Goal: Check status: Check status

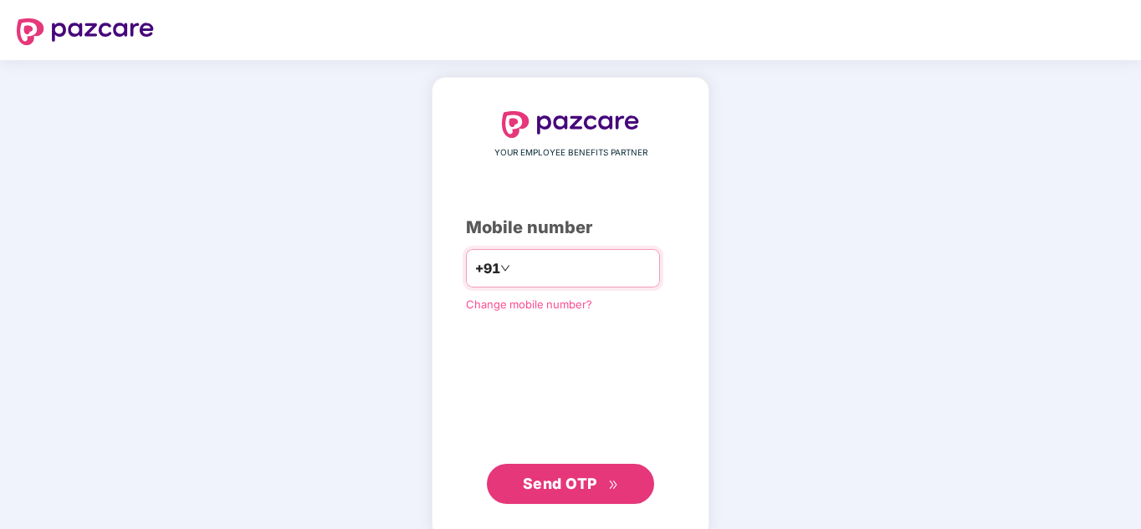
type input "**********"
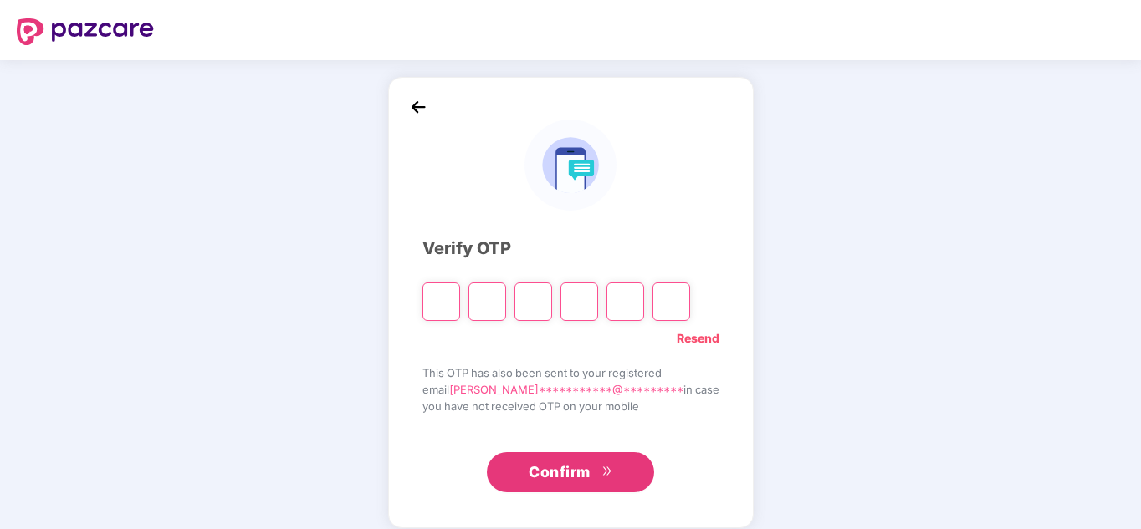
click at [995, 433] on div "**********" at bounding box center [570, 302] width 1141 height 485
click at [460, 319] on input "Please enter verification code. Digit 1" at bounding box center [441, 302] width 38 height 38
type input "*"
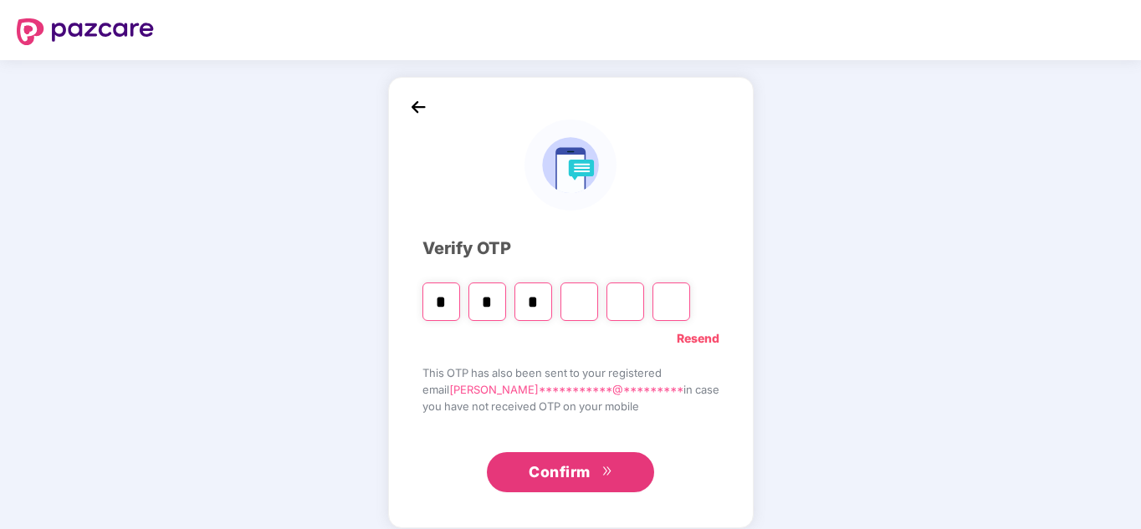
type input "*"
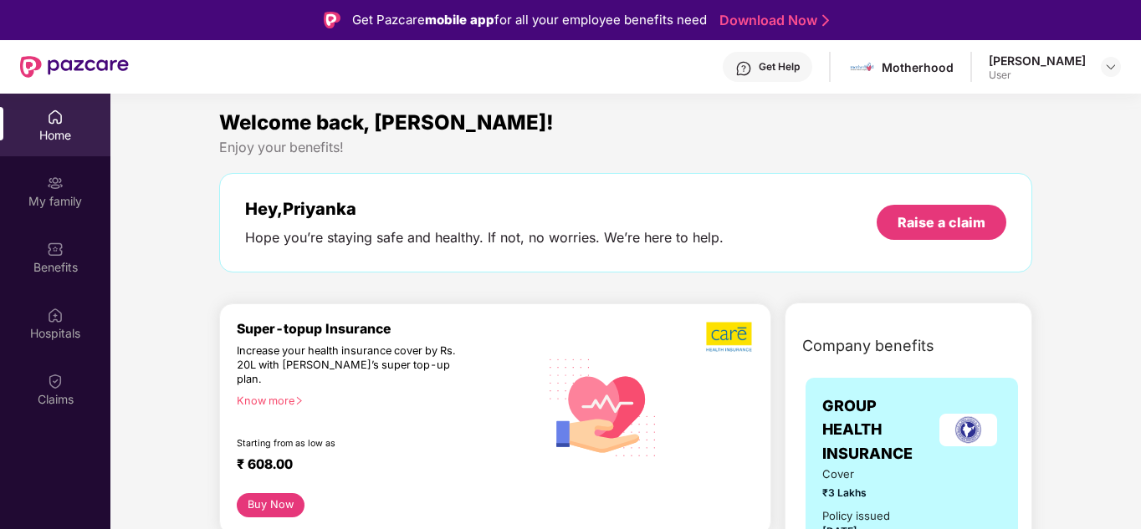
click at [1099, 69] on div "[PERSON_NAME] User" at bounding box center [1054, 67] width 132 height 29
click at [1104, 69] on img at bounding box center [1110, 66] width 13 height 13
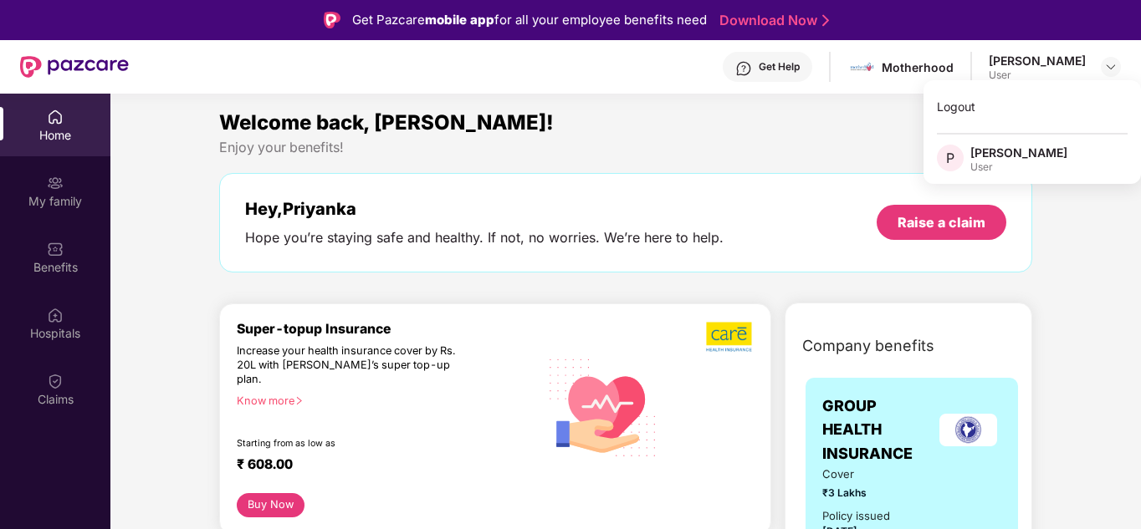
click at [738, 151] on div "Enjoy your benefits!" at bounding box center [625, 148] width 813 height 18
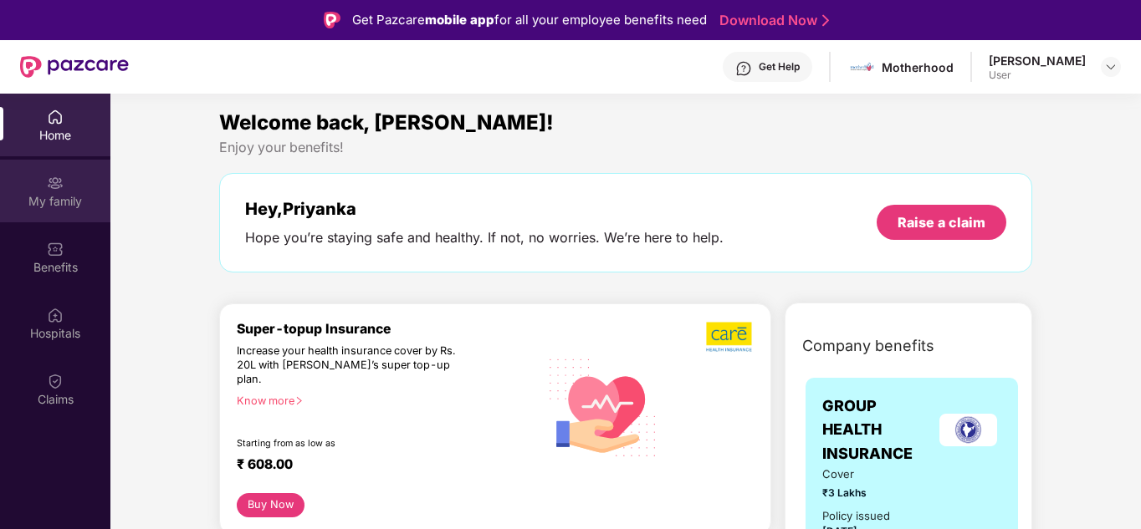
click at [54, 208] on div "My family" at bounding box center [55, 201] width 110 height 17
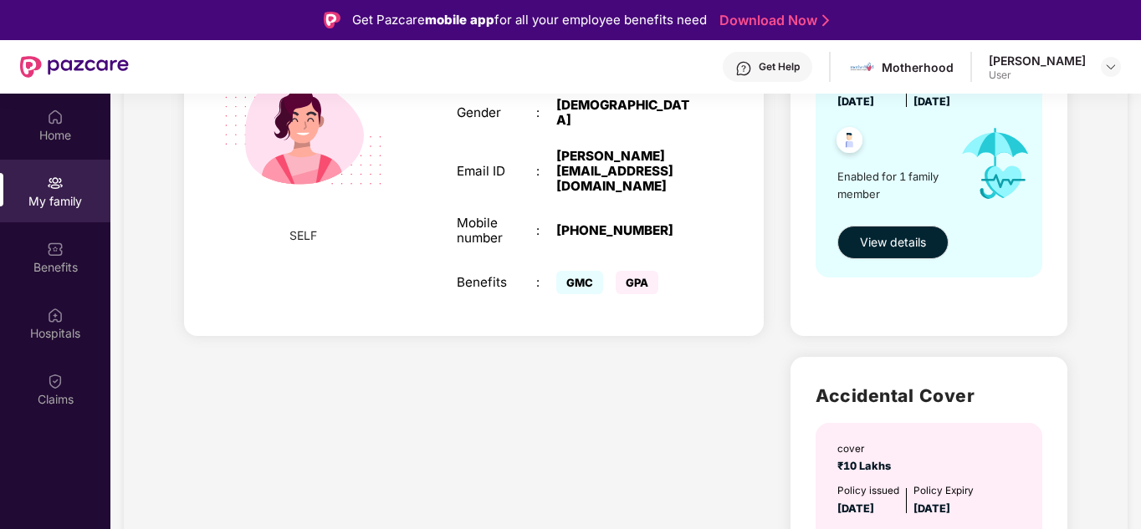
scroll to position [115, 0]
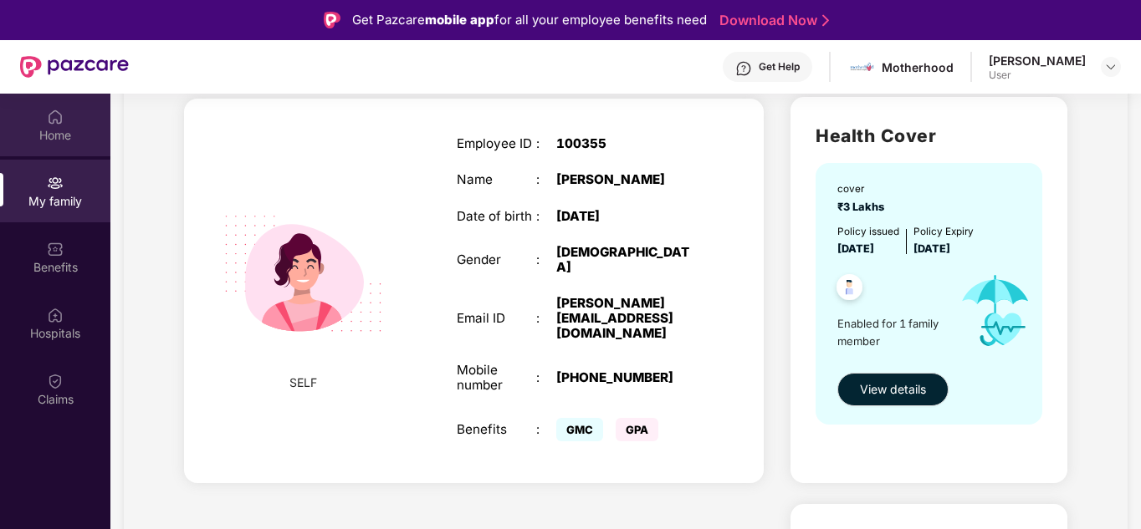
click at [67, 129] on div "Home" at bounding box center [55, 135] width 110 height 17
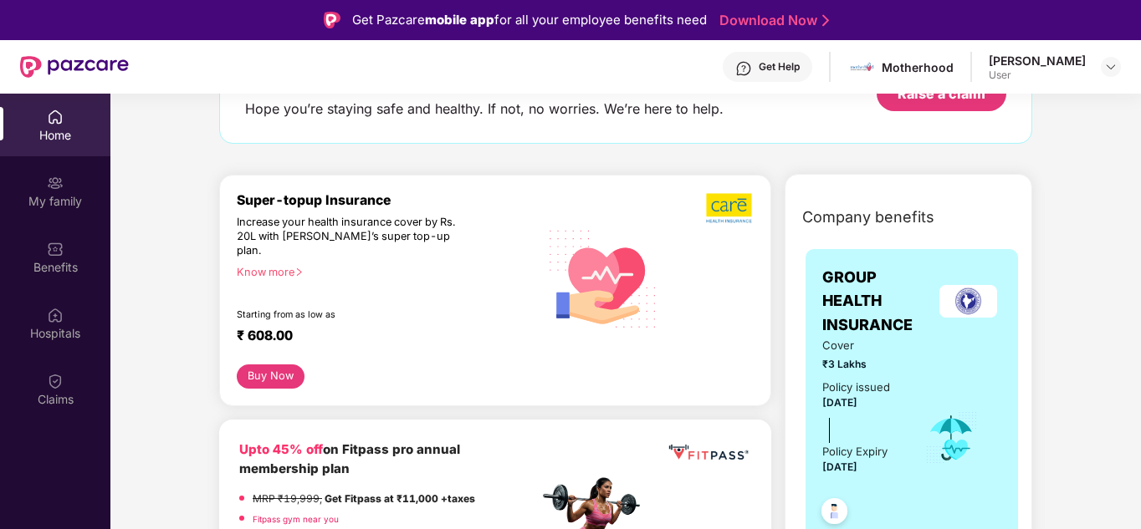
scroll to position [0, 0]
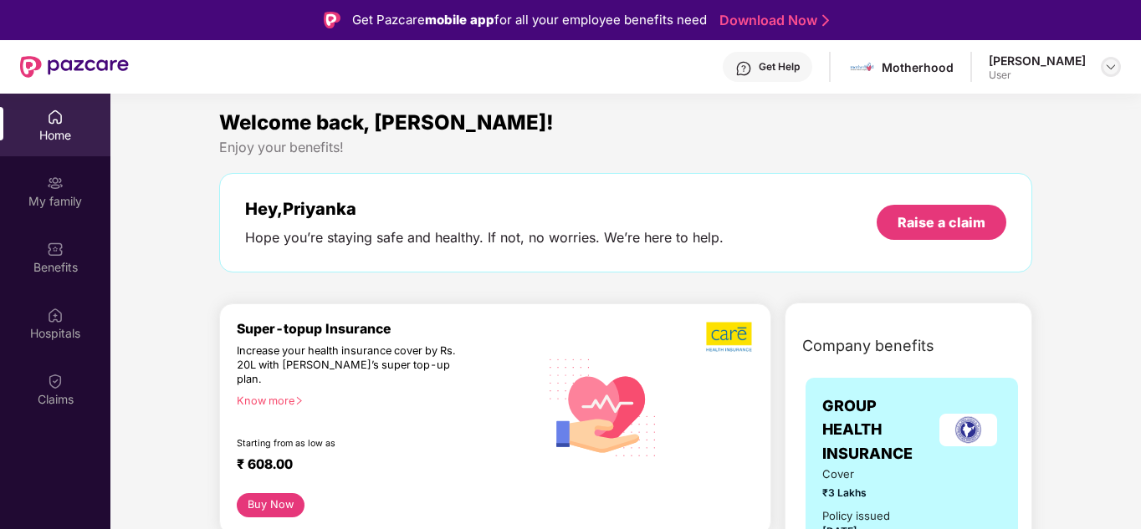
click at [1115, 68] on img at bounding box center [1110, 66] width 13 height 13
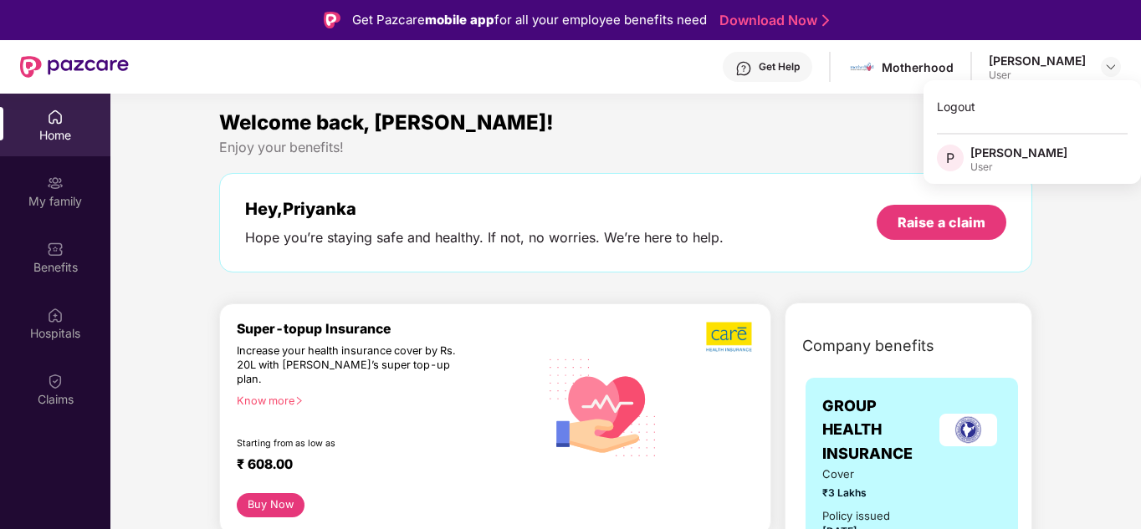
click at [1037, 155] on div "[PERSON_NAME]" at bounding box center [1018, 153] width 97 height 16
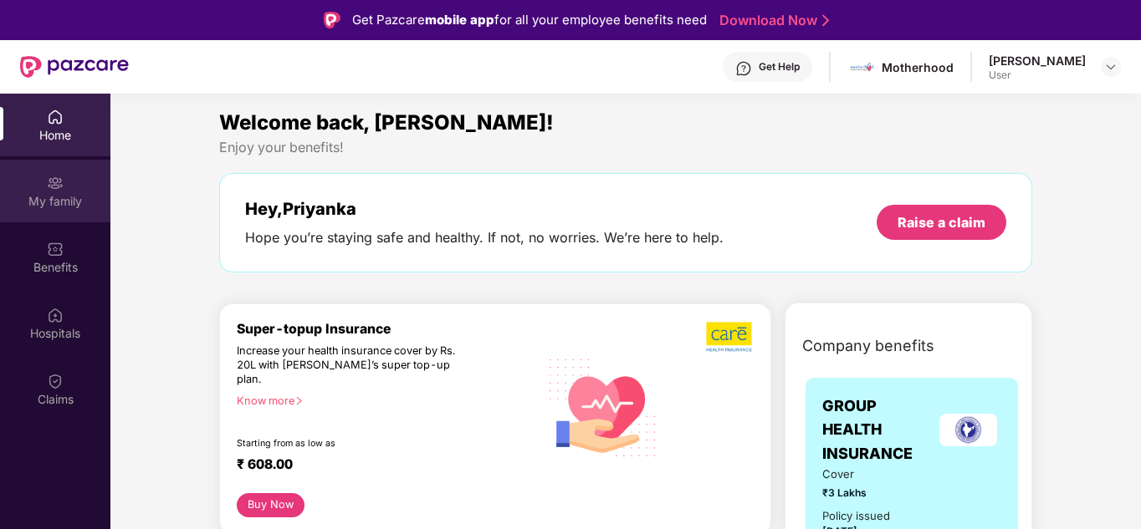
click at [54, 186] on img at bounding box center [55, 183] width 17 height 17
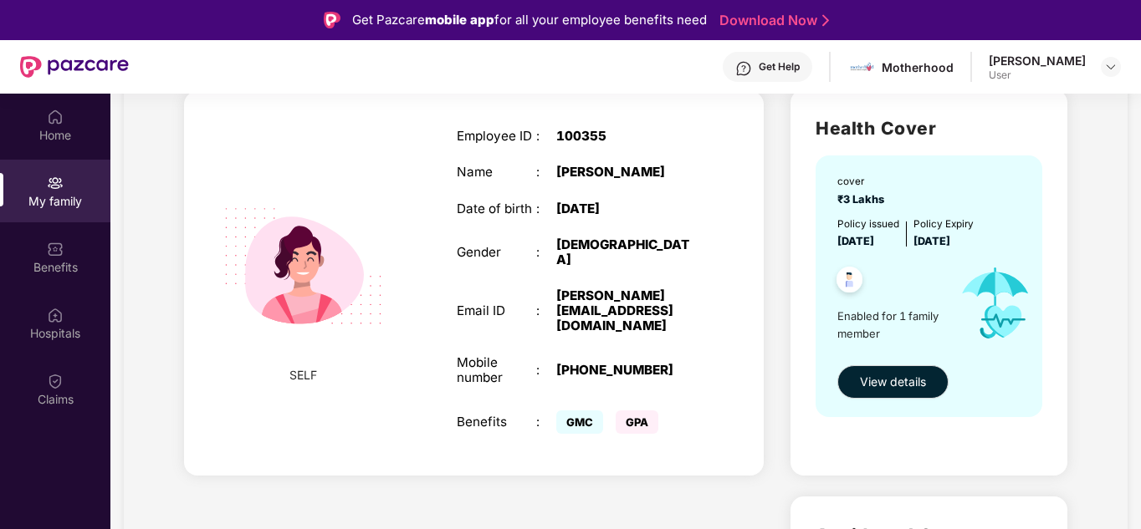
scroll to position [123, 0]
click at [881, 384] on span "View details" at bounding box center [893, 381] width 66 height 18
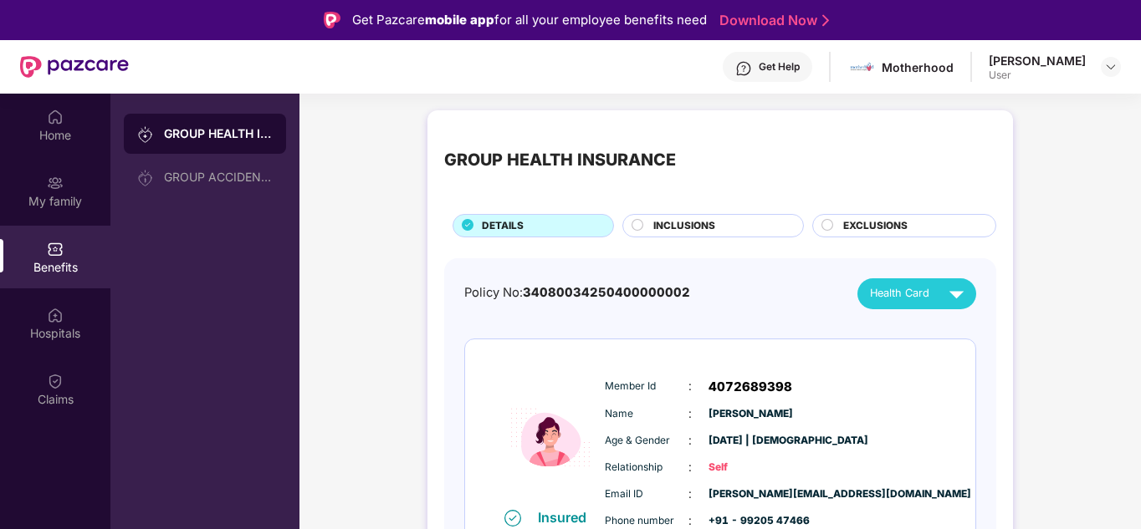
scroll to position [37, 0]
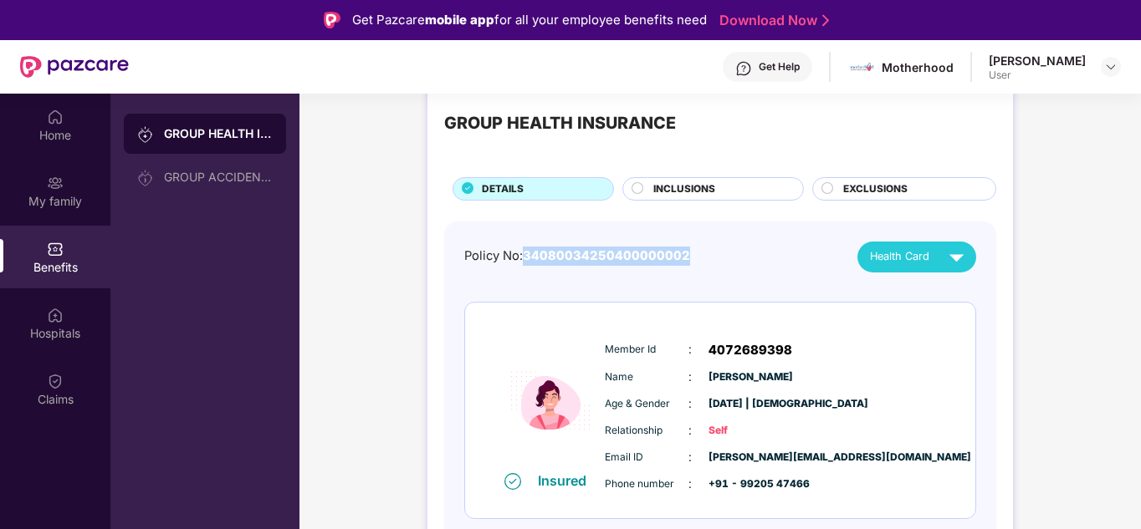
drag, startPoint x: 528, startPoint y: 253, endPoint x: 714, endPoint y: 257, distance: 186.5
click at [714, 257] on div "Policy No: 34080034250400000002 Health Card" at bounding box center [720, 257] width 512 height 31
copy span "34080034250400000002"
